Goal: Find specific page/section: Find specific page/section

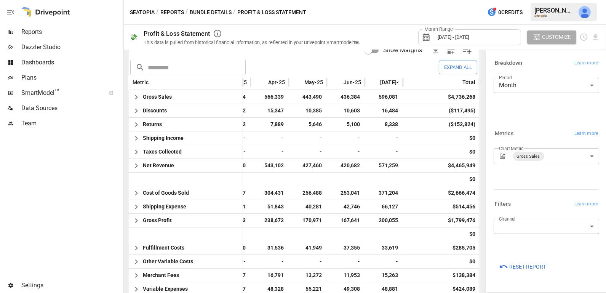
scroll to position [164, 0]
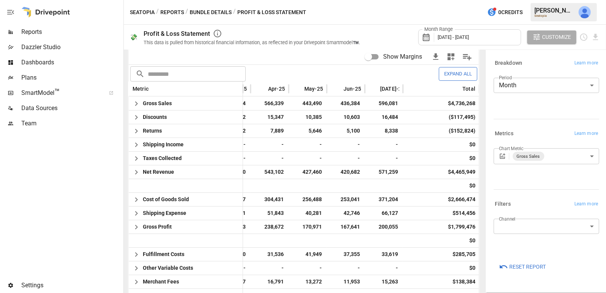
click at [448, 36] on span "[DATE] - [DATE]" at bounding box center [452, 37] width 31 height 6
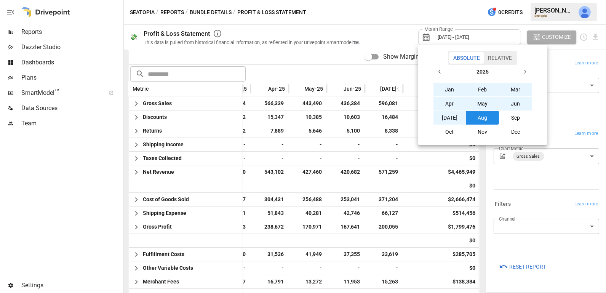
click at [441, 67] on button "button" at bounding box center [440, 72] width 14 height 14
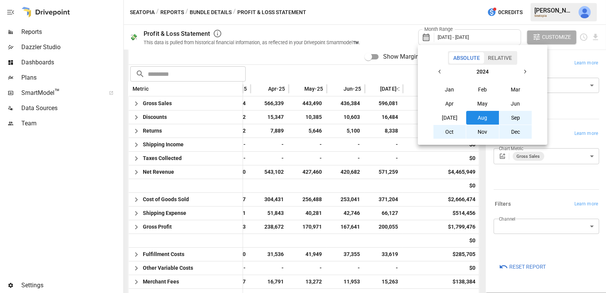
click at [514, 116] on button "Sep" at bounding box center [515, 118] width 33 height 14
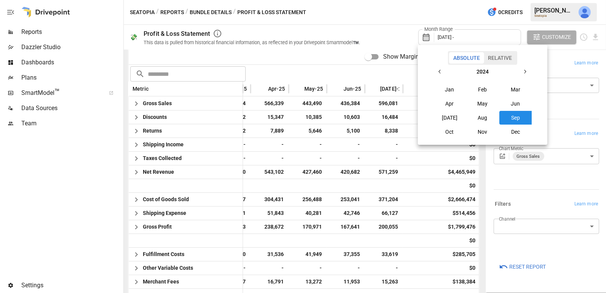
click at [525, 67] on button "button" at bounding box center [525, 72] width 14 height 14
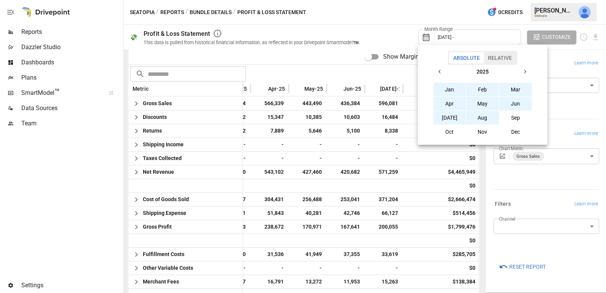
click at [488, 119] on button "Aug" at bounding box center [482, 118] width 33 height 14
click at [512, 179] on div at bounding box center [303, 146] width 606 height 293
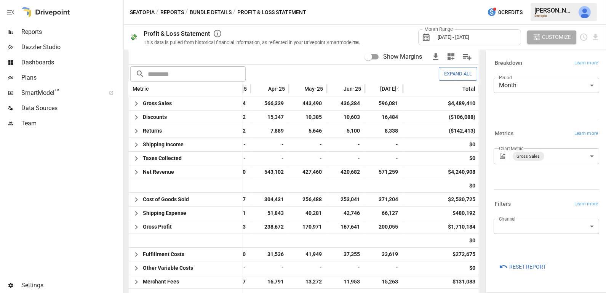
click at [180, 11] on button "Reports" at bounding box center [172, 13] width 24 height 10
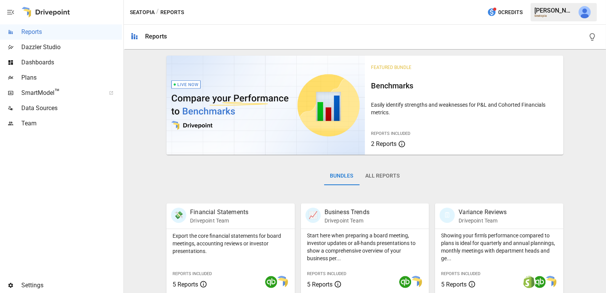
click at [388, 171] on button "All Reports" at bounding box center [382, 176] width 46 height 18
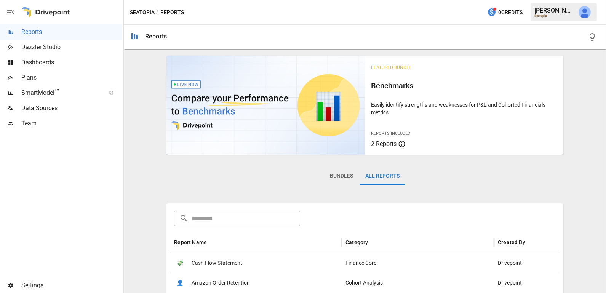
click at [255, 214] on input "text" at bounding box center [245, 218] width 108 height 15
type input "***"
click at [208, 277] on span "Key Metrics Variance" at bounding box center [215, 282] width 49 height 19
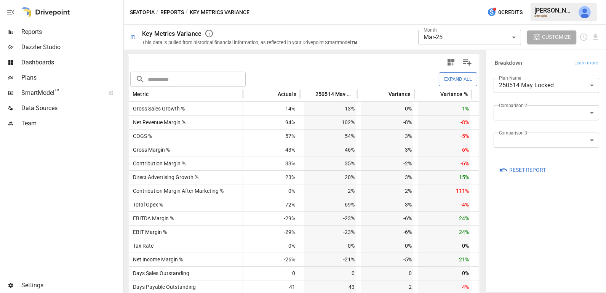
click at [176, 13] on button "Reports" at bounding box center [172, 13] width 24 height 10
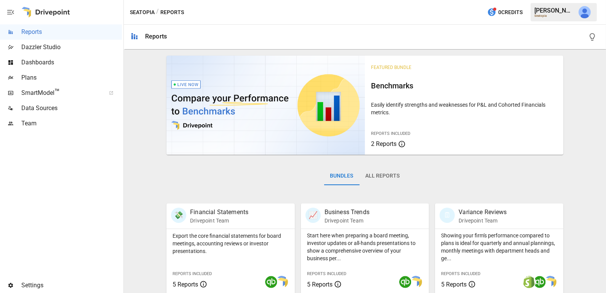
click at [390, 174] on button "All Reports" at bounding box center [382, 176] width 46 height 18
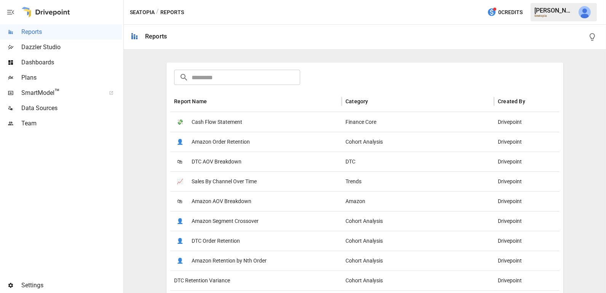
click at [212, 74] on input "text" at bounding box center [245, 77] width 108 height 15
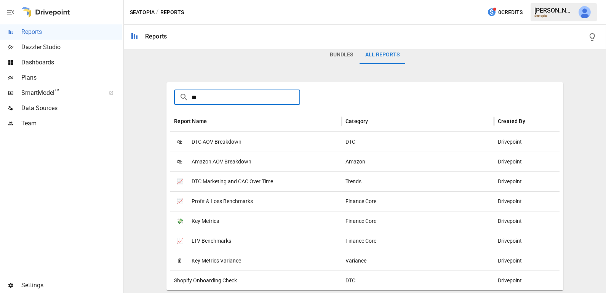
scroll to position [27, 0]
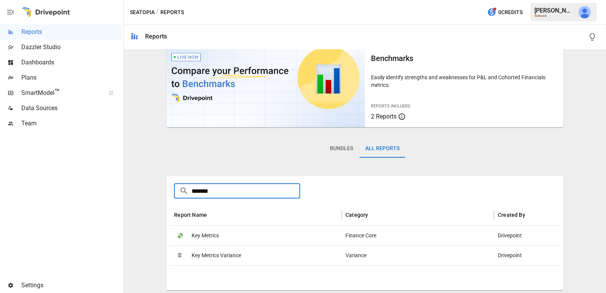
type input "*******"
click at [261, 233] on div "💸 Key Metrics" at bounding box center [255, 235] width 171 height 20
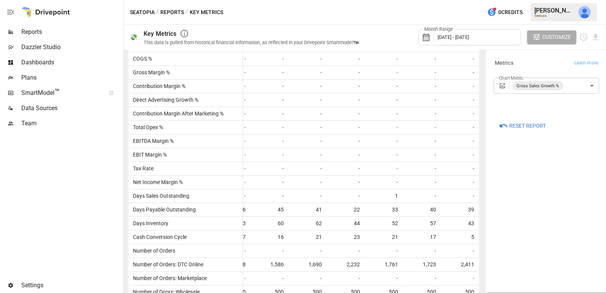
scroll to position [273, 0]
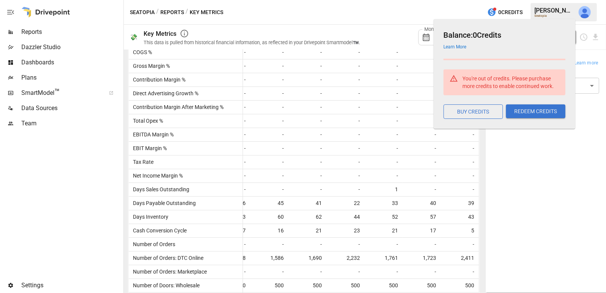
click at [585, 14] on img "Julie Wilton" at bounding box center [584, 12] width 12 height 12
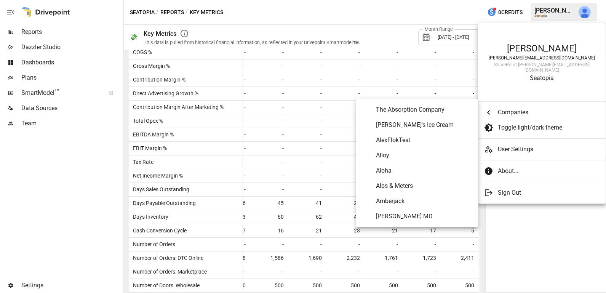
scroll to position [1, 0]
click at [539, 268] on div at bounding box center [303, 146] width 606 height 293
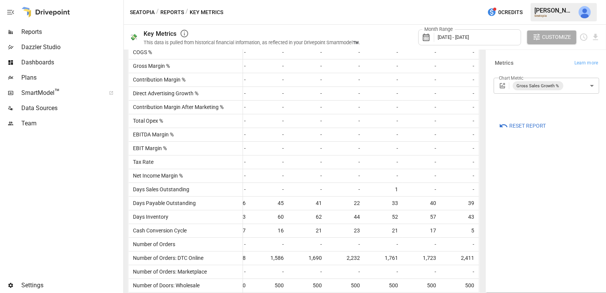
click at [583, 11] on img "Julie Wilton" at bounding box center [584, 12] width 12 height 12
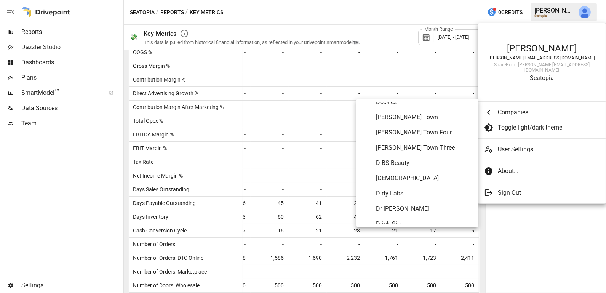
scroll to position [1058, 0]
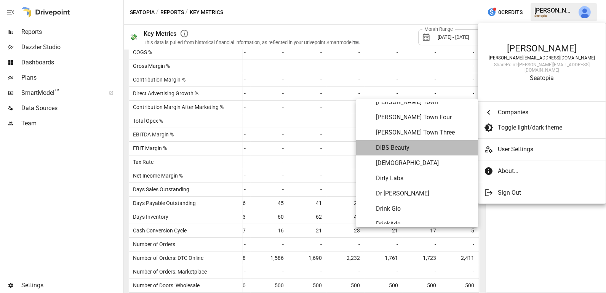
click at [413, 148] on span "DIBS Beauty" at bounding box center [424, 147] width 96 height 9
